Goal: Navigation & Orientation: Find specific page/section

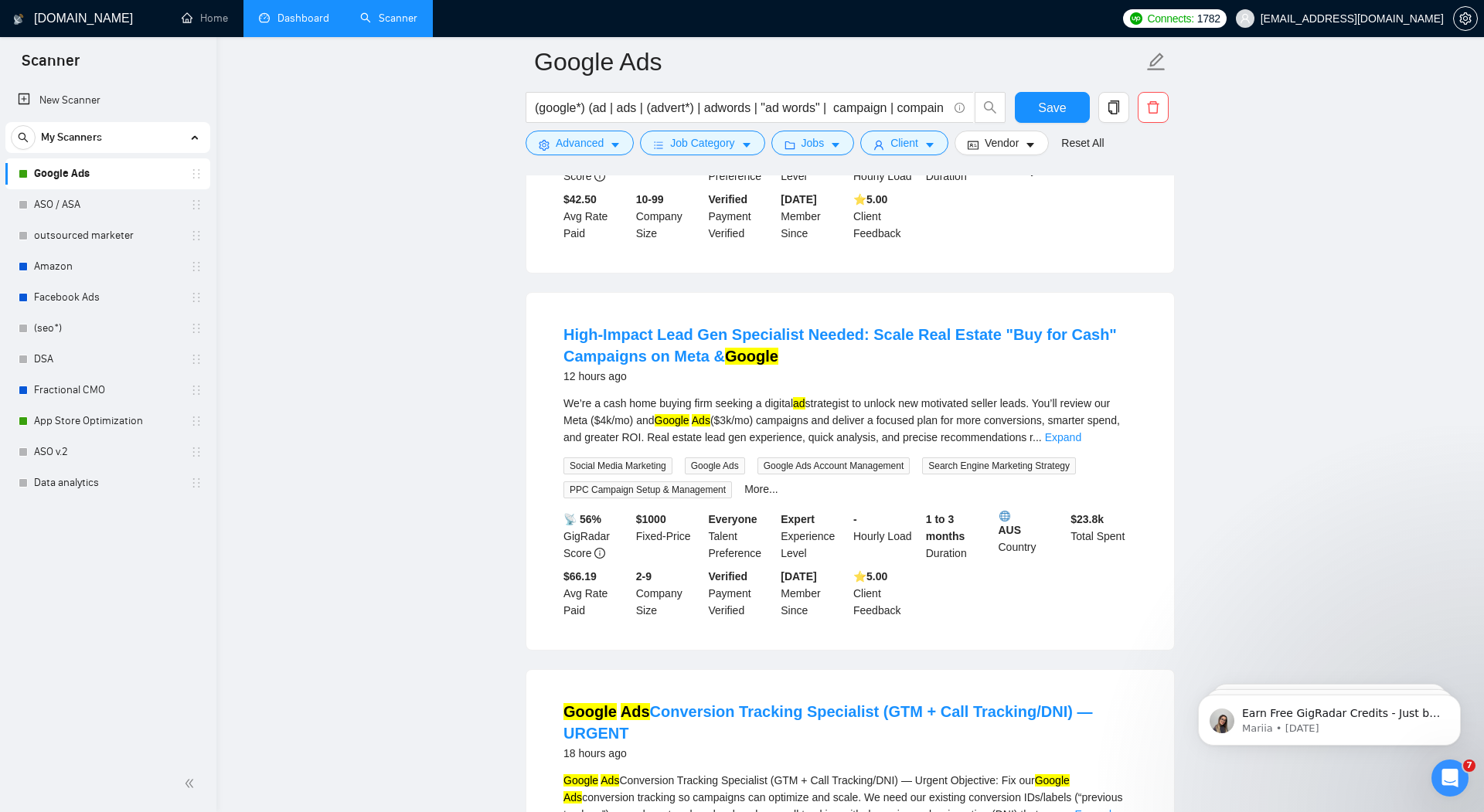
click at [295, 20] on link "Dashboard" at bounding box center [294, 18] width 70 height 13
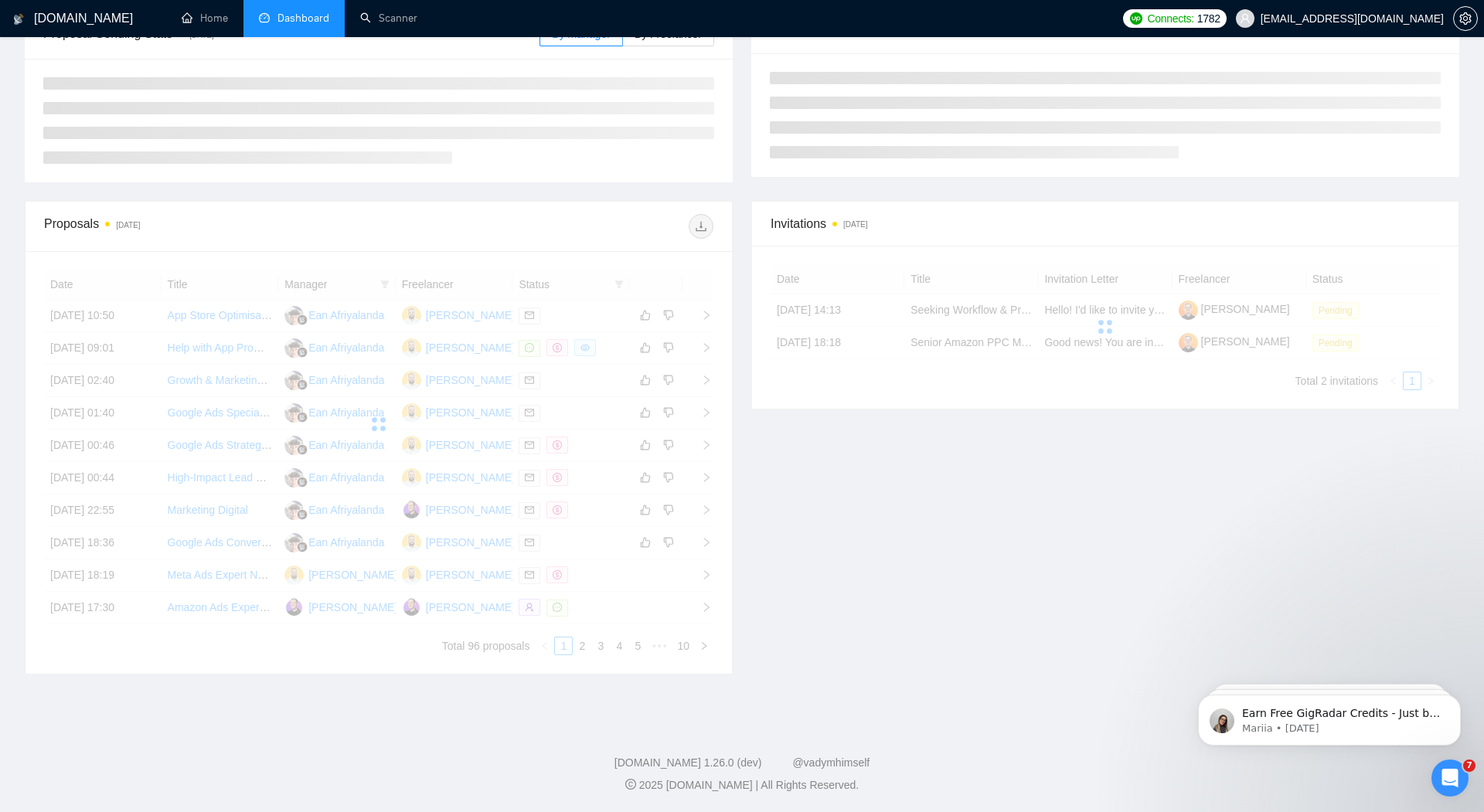
scroll to position [110, 0]
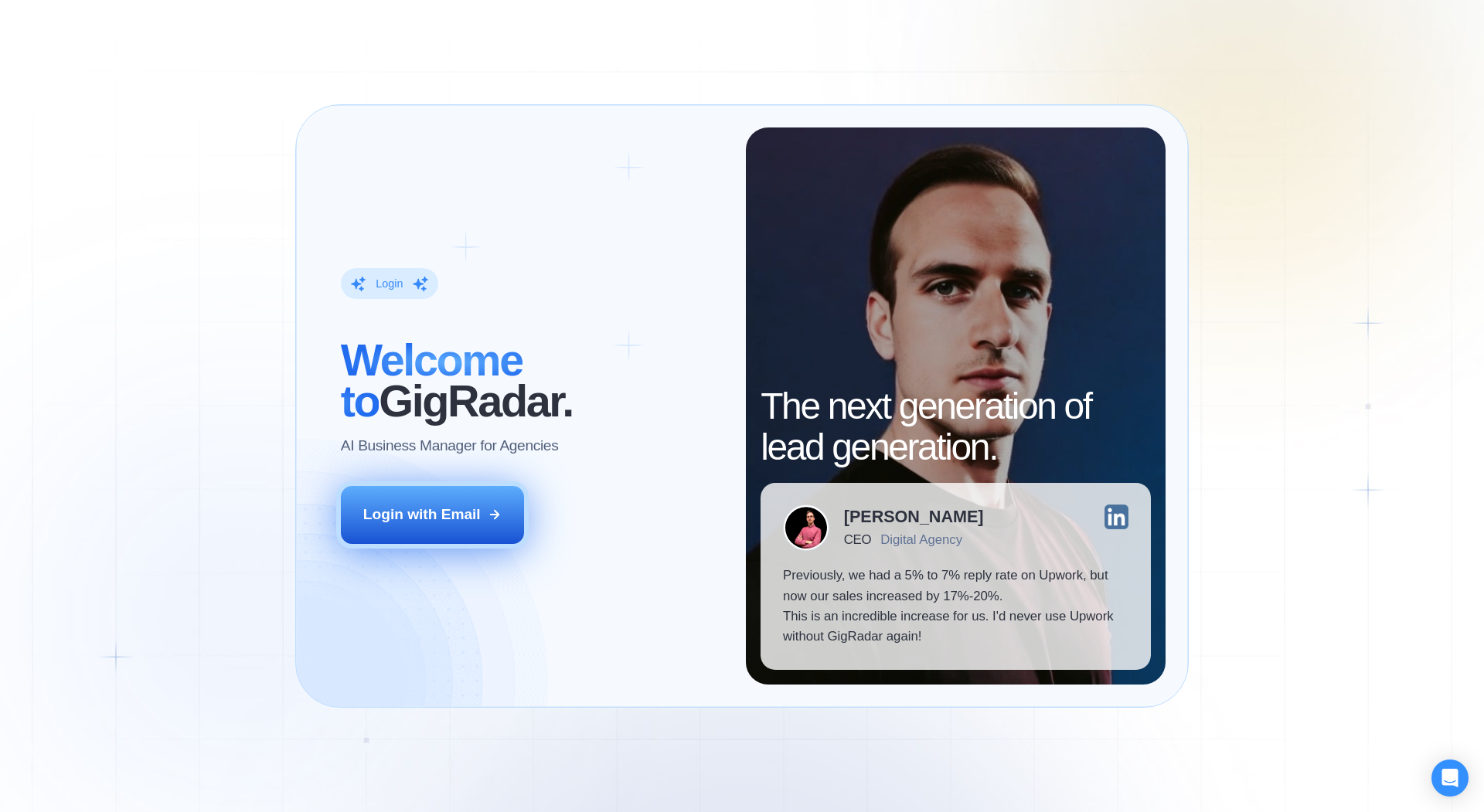
click at [440, 522] on div "Login with Email" at bounding box center [422, 514] width 117 height 20
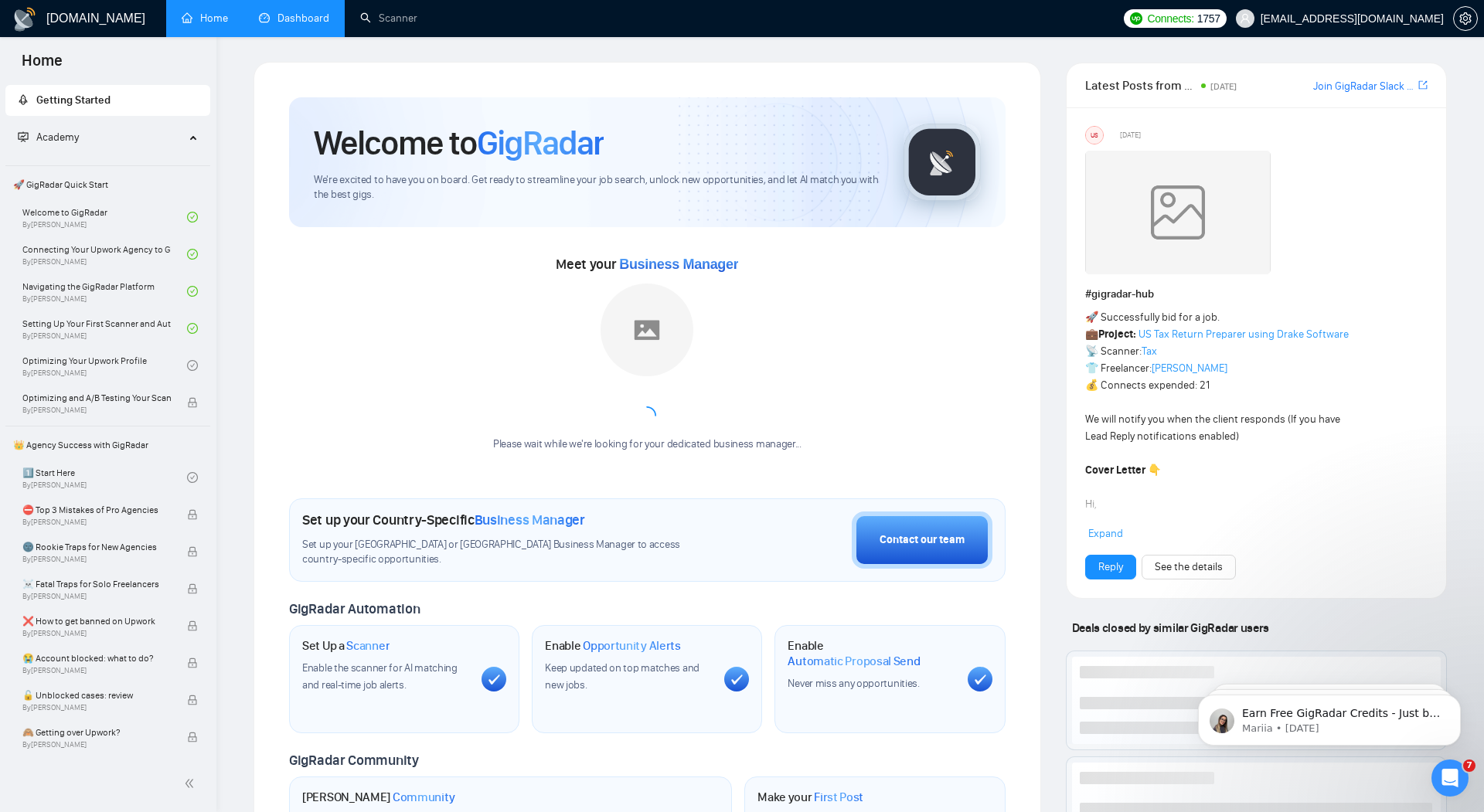
click at [295, 17] on link "Dashboard" at bounding box center [294, 18] width 70 height 13
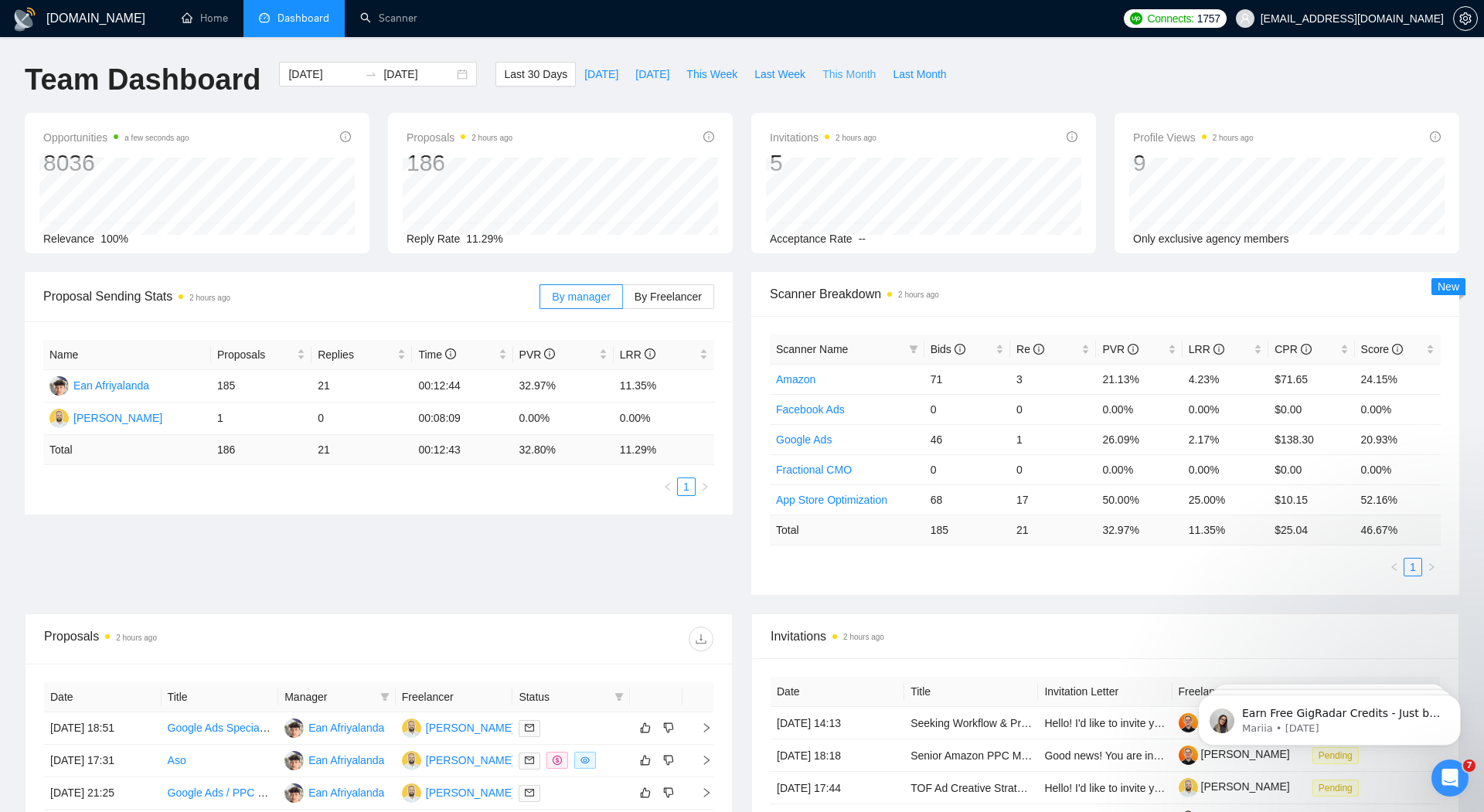
click at [857, 77] on span "This Month" at bounding box center [849, 74] width 53 height 17
type input "[DATE]"
